Goal: Find specific page/section: Find specific page/section

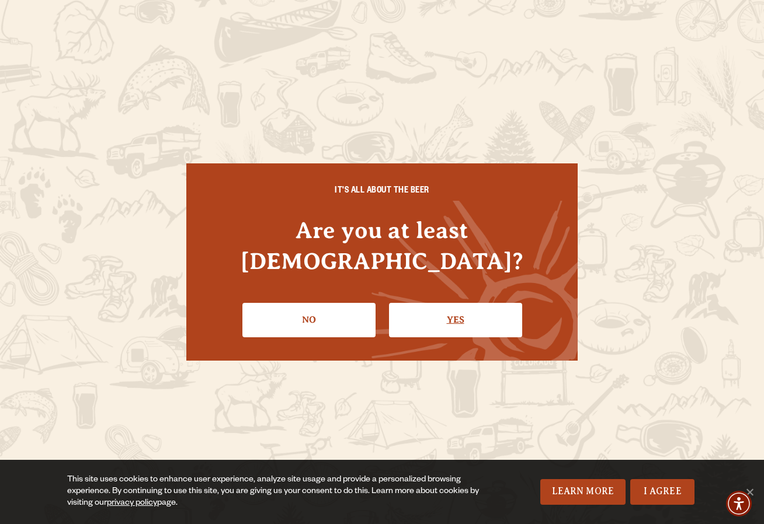
click at [468, 318] on link "Yes" at bounding box center [455, 320] width 133 height 34
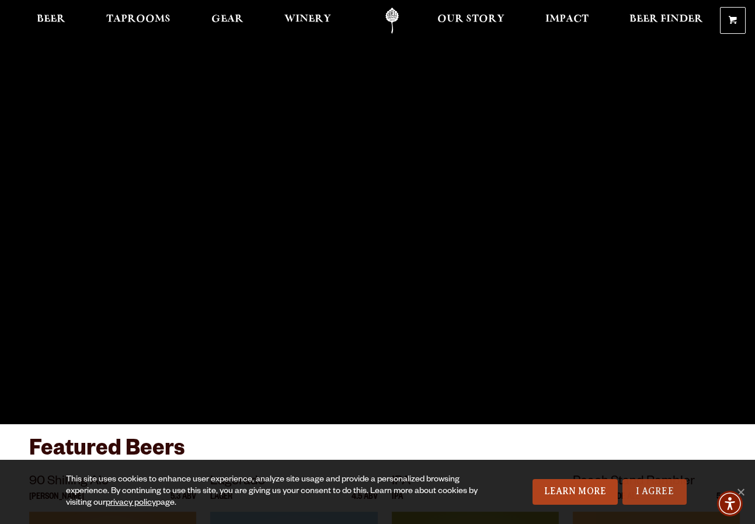
click at [639, 489] on link "I Agree" at bounding box center [654, 492] width 64 height 26
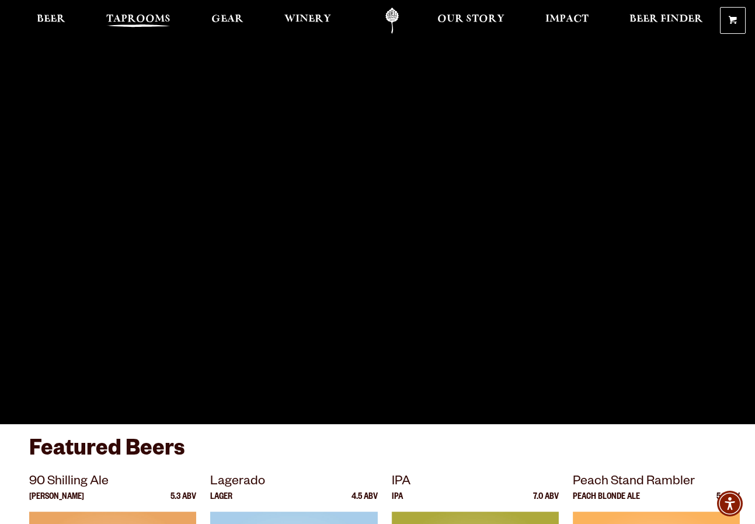
click at [139, 17] on span "Taprooms" at bounding box center [138, 19] width 64 height 9
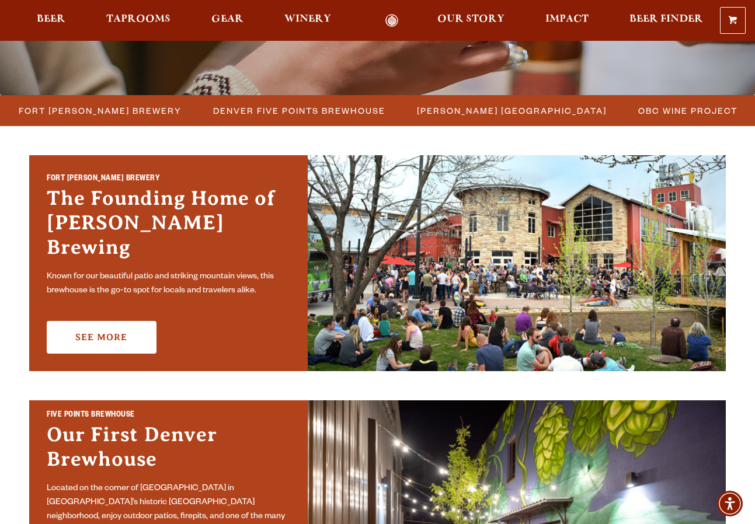
scroll to position [292, 0]
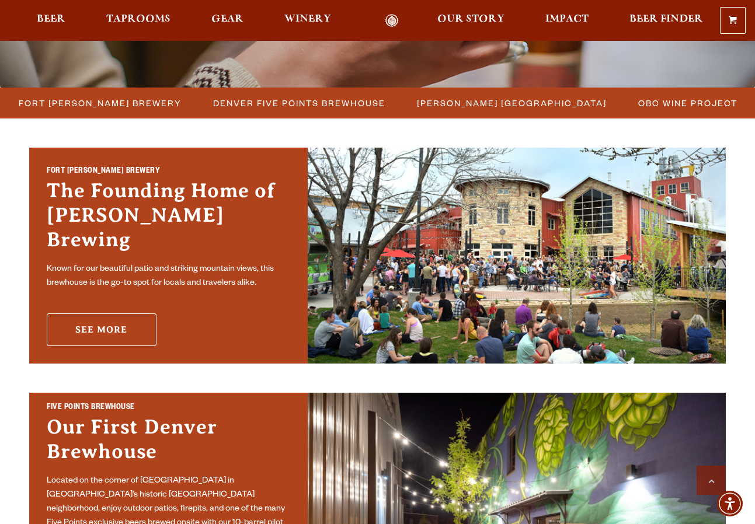
click at [118, 326] on link "See More" at bounding box center [102, 330] width 110 height 33
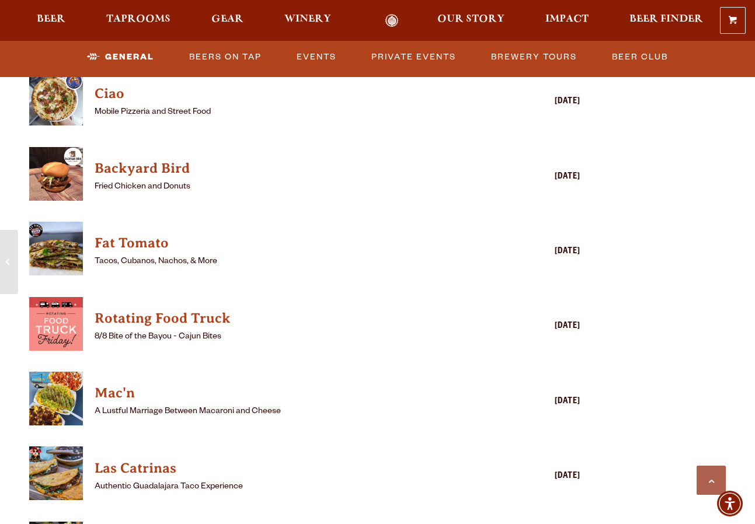
scroll to position [1226, 0]
click at [145, 238] on h4 "Fat Tomato" at bounding box center [288, 244] width 386 height 19
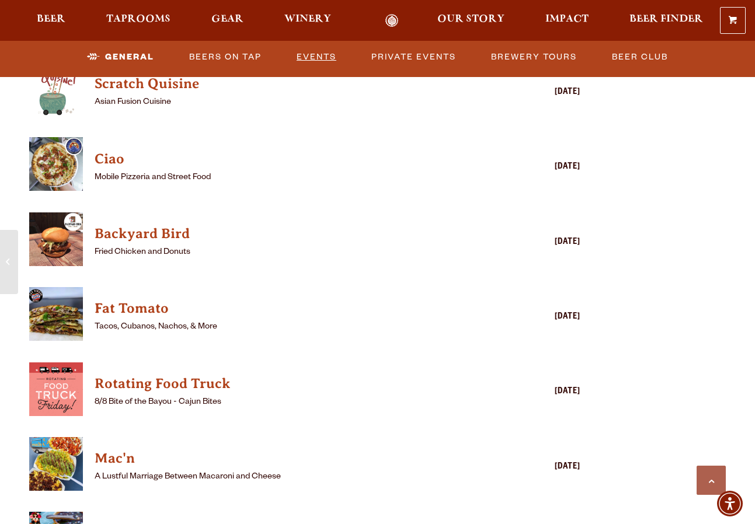
scroll to position [1168, 0]
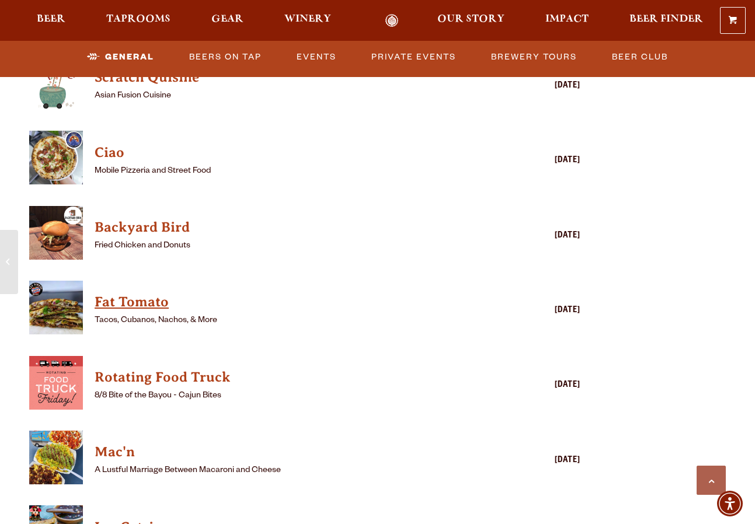
click at [151, 307] on h4 "Fat Tomato" at bounding box center [288, 302] width 386 height 19
